Goal: Task Accomplishment & Management: Use online tool/utility

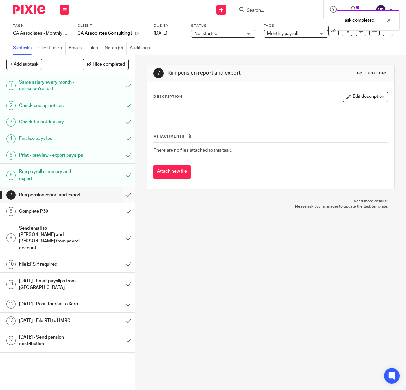
click at [127, 202] on input "submit" at bounding box center [67, 195] width 135 height 16
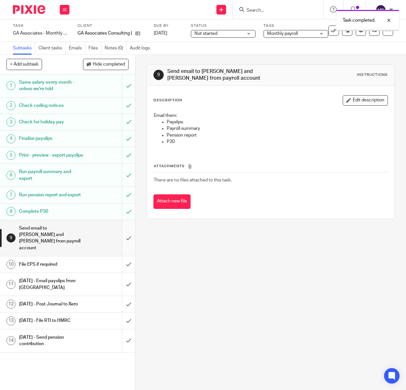
click at [127, 236] on input "submit" at bounding box center [67, 238] width 135 height 36
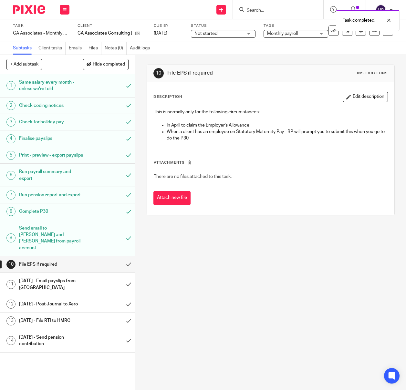
click at [24, 8] on img at bounding box center [29, 9] width 32 height 9
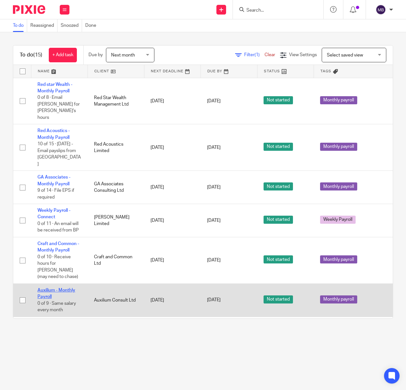
click at [54, 288] on link "Auxilium - Monthly Payroll" at bounding box center [56, 293] width 38 height 11
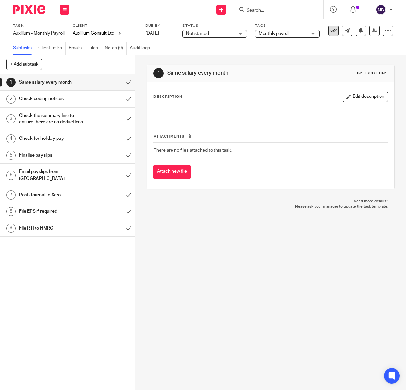
click at [329, 26] on button at bounding box center [334, 31] width 10 height 10
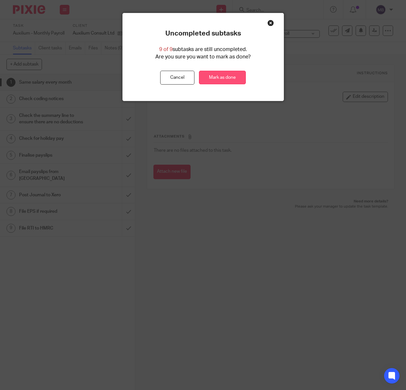
click at [225, 78] on link "Mark as done" at bounding box center [222, 78] width 47 height 14
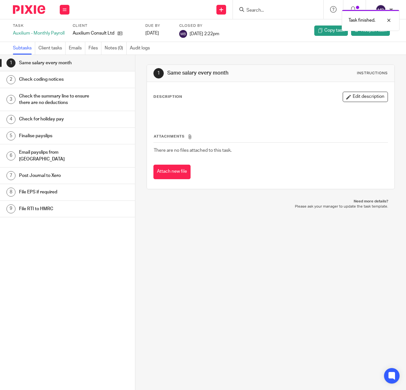
click at [28, 7] on img at bounding box center [29, 9] width 32 height 9
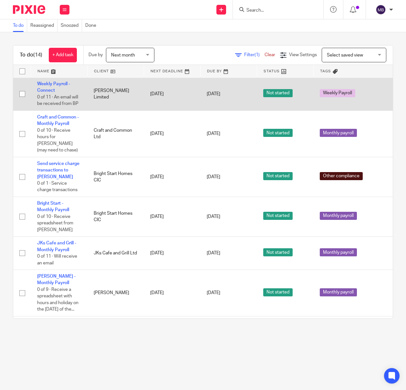
scroll to position [0, 0]
